Goal: Information Seeking & Learning: Learn about a topic

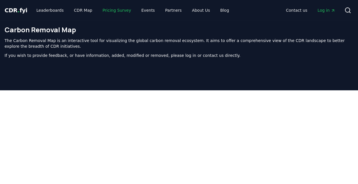
click at [104, 9] on link "Pricing Survey" at bounding box center [117, 10] width 38 height 10
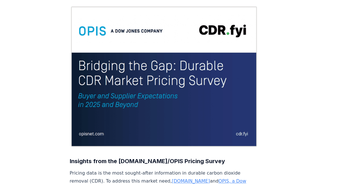
scroll to position [56, 0]
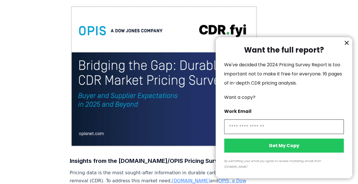
click at [350, 46] on icon "information" at bounding box center [347, 42] width 7 height 7
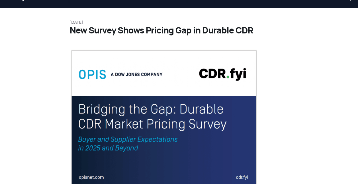
scroll to position [0, 0]
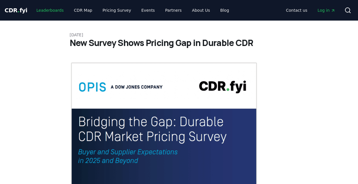
click at [47, 12] on link "Leaderboards" at bounding box center [50, 10] width 37 height 10
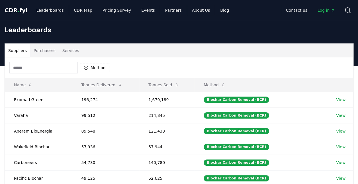
click at [65, 69] on input at bounding box center [43, 67] width 68 height 11
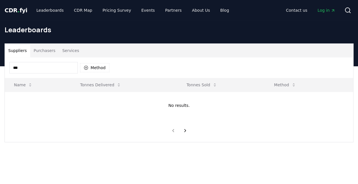
type input "****"
click at [44, 50] on button "Purchasers" at bounding box center [44, 51] width 29 height 14
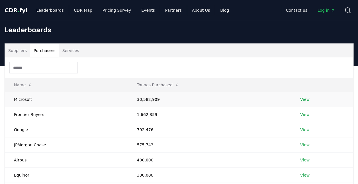
click at [304, 100] on link "View" at bounding box center [305, 99] width 9 height 6
click at [15, 25] on h1 "Leaderboards" at bounding box center [179, 29] width 349 height 9
click at [19, 50] on button "Suppliers" at bounding box center [17, 51] width 25 height 14
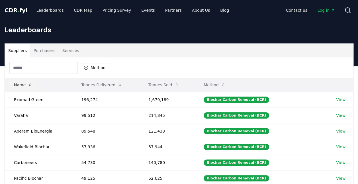
click at [28, 85] on icon at bounding box center [30, 84] width 5 height 5
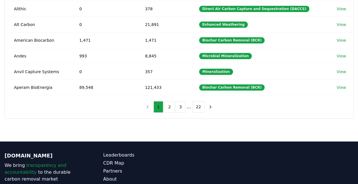
scroll to position [155, 0]
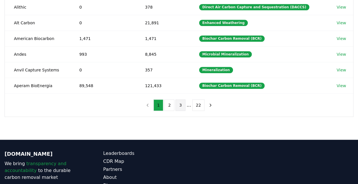
click at [182, 103] on button "3" at bounding box center [181, 104] width 10 height 11
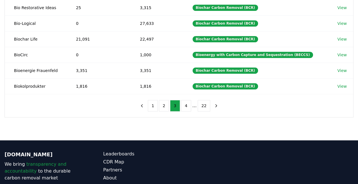
click at [209, 102] on nav "1 2 3 4 ... 22" at bounding box center [179, 105] width 84 height 11
click at [214, 103] on icon "next page" at bounding box center [216, 105] width 5 height 5
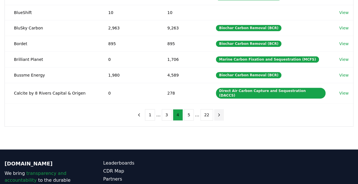
click at [219, 109] on button "next page" at bounding box center [219, 114] width 10 height 11
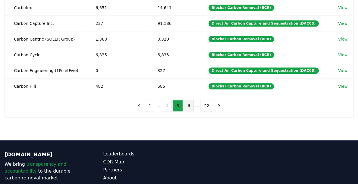
click at [188, 102] on button "6" at bounding box center [189, 105] width 10 height 11
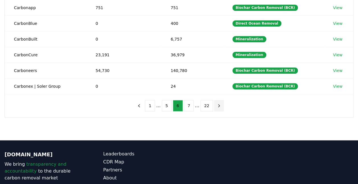
click at [217, 103] on icon "next page" at bounding box center [219, 105] width 5 height 5
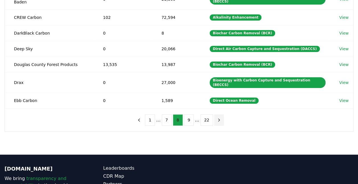
click at [217, 117] on icon "next page" at bounding box center [219, 119] width 5 height 5
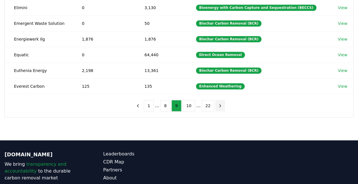
click at [218, 103] on icon "next page" at bounding box center [220, 105] width 5 height 5
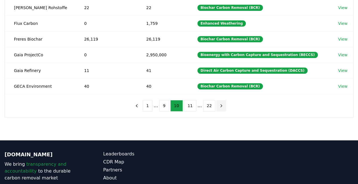
click at [219, 103] on icon "next page" at bounding box center [221, 105] width 5 height 5
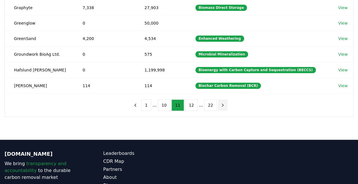
click at [218, 100] on button "next page" at bounding box center [223, 104] width 10 height 11
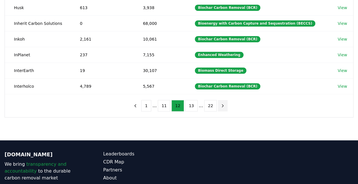
click at [218, 100] on button "next page" at bounding box center [223, 105] width 10 height 11
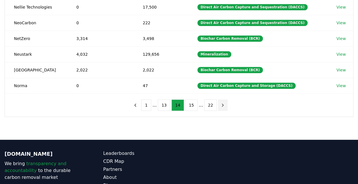
click at [218, 100] on button "next page" at bounding box center [223, 104] width 10 height 11
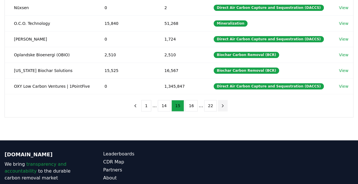
click at [218, 100] on button "next page" at bounding box center [223, 105] width 10 height 11
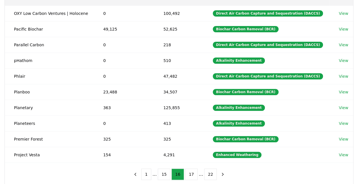
scroll to position [95, 0]
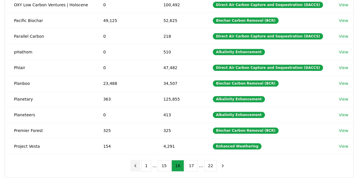
click at [140, 161] on button "previous page" at bounding box center [136, 165] width 10 height 11
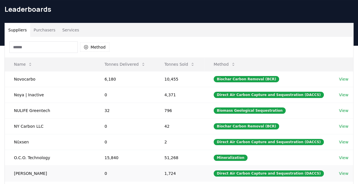
scroll to position [13, 0]
